Goal: Use online tool/utility

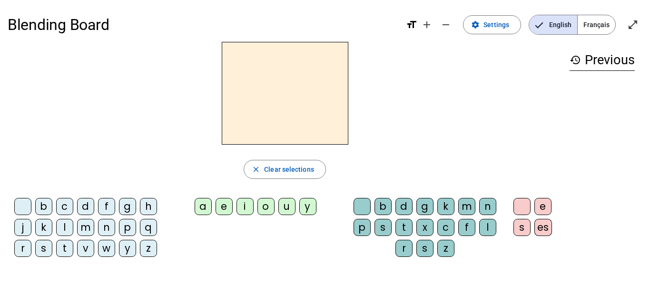
click at [83, 233] on div "m" at bounding box center [85, 227] width 17 height 17
click at [204, 203] on div "a" at bounding box center [203, 206] width 17 height 17
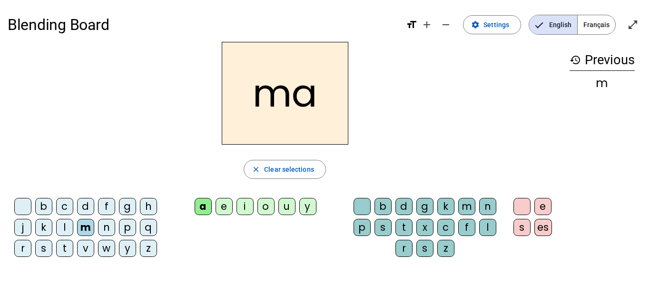
click at [61, 226] on div "l" at bounding box center [64, 227] width 17 height 17
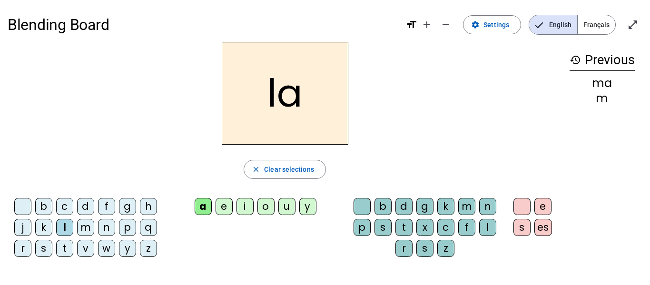
click at [226, 205] on div "e" at bounding box center [224, 206] width 17 height 17
click at [81, 204] on div "d" at bounding box center [85, 206] width 17 height 17
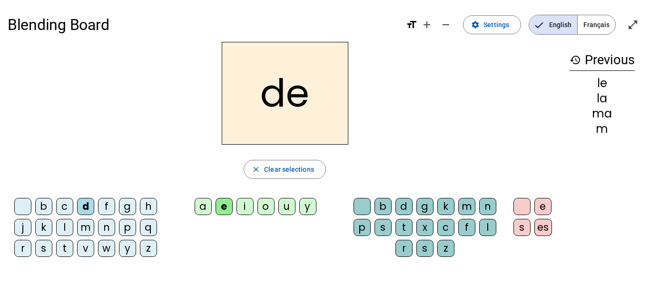
click at [282, 209] on div "u" at bounding box center [286, 206] width 17 height 17
click at [66, 246] on div "t" at bounding box center [64, 248] width 17 height 17
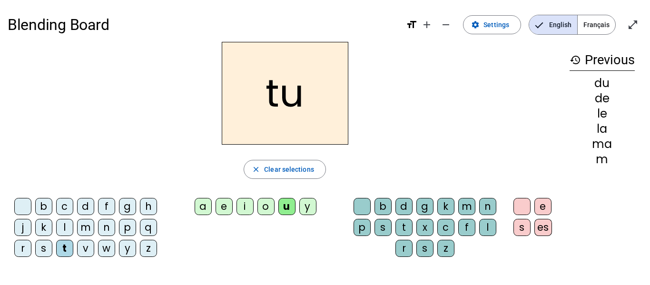
click at [203, 208] on div "a" at bounding box center [203, 206] width 17 height 17
click at [221, 210] on div "e" at bounding box center [224, 206] width 17 height 17
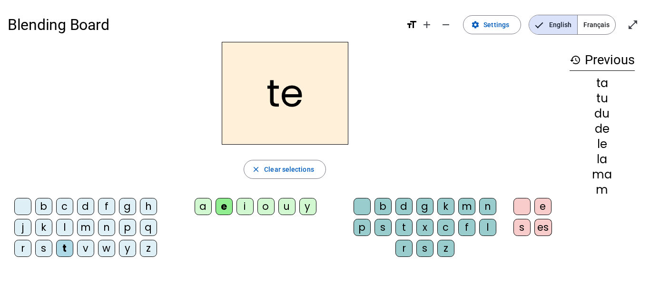
click at [88, 231] on div "m" at bounding box center [85, 227] width 17 height 17
